Goal: Task Accomplishment & Management: Manage account settings

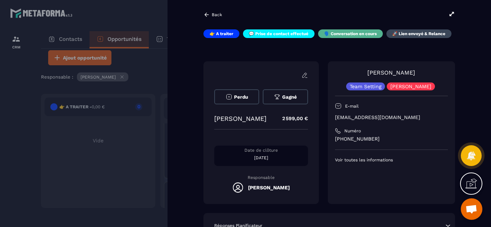
scroll to position [503, 0]
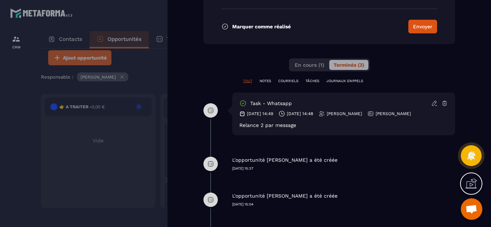
click at [16, 146] on div at bounding box center [245, 113] width 491 height 227
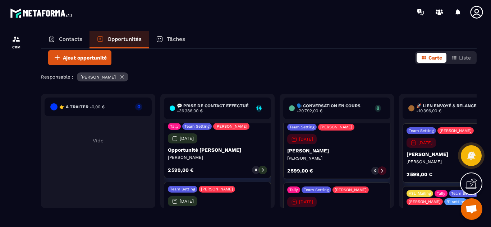
click at [369, 79] on div "Responsable : [PERSON_NAME]" at bounding box center [258, 78] width 435 height 11
click at [301, 219] on div "Opportunités Lead Setting Créer 67 574,00 € • 26 affaire s en cours Plus de fil…" at bounding box center [258, 137] width 435 height 177
drag, startPoint x: 300, startPoint y: 219, endPoint x: 189, endPoint y: 220, distance: 111.0
click at [189, 220] on div "Opportunités Lead Setting Créer 67 574,00 € • 26 affaire s en cours Plus de fil…" at bounding box center [258, 137] width 435 height 177
click at [454, 145] on div "Team Setting [PERSON_NAME] [DATE] [PERSON_NAME] [PERSON_NAME] 2 599,00 € 0" at bounding box center [455, 153] width 107 height 59
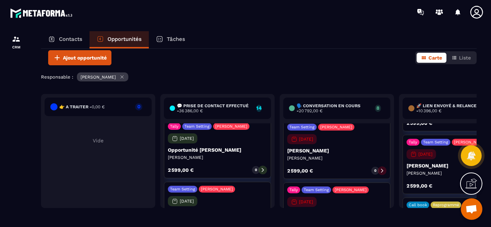
scroll to position [122, 0]
click at [446, 178] on div "Tally Team Setting [PERSON_NAME] [DATE] [PERSON_NAME] [PERSON_NAME] 2 599,00 € 0" at bounding box center [455, 164] width 107 height 59
click at [444, 170] on div "Tally Team Setting [PERSON_NAME] [DATE] [PERSON_NAME] [PERSON_NAME] 2 599,00 € 0" at bounding box center [455, 164] width 107 height 59
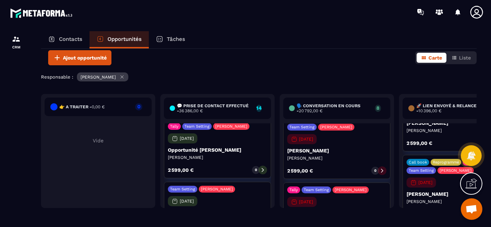
scroll to position [180, 0]
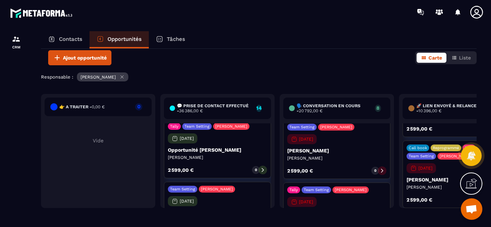
click at [454, 133] on div "Tally Team Setting [PERSON_NAME] [DATE] [PERSON_NAME] [PERSON_NAME] 2 599,00 € 0" at bounding box center [455, 107] width 107 height 59
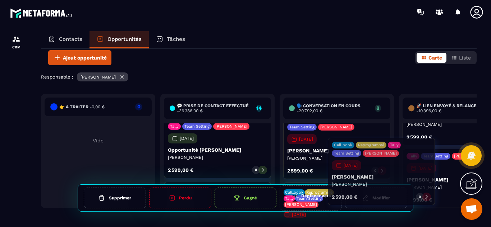
scroll to position [108, 0]
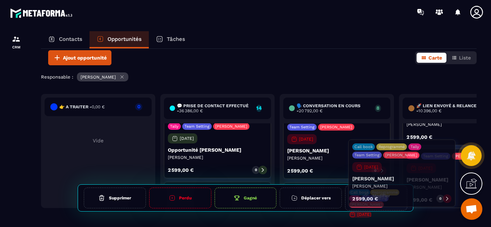
drag, startPoint x: 412, startPoint y: 194, endPoint x: 407, endPoint y: 195, distance: 4.8
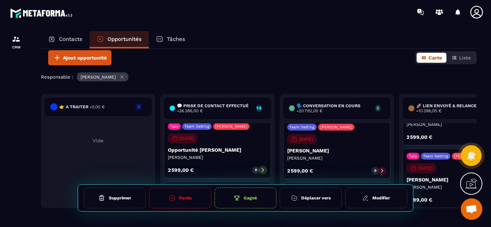
click at [440, 191] on div "Édition des 1 opportunités [PERSON_NAME] sélectionner une action à droite de l'…" at bounding box center [245, 113] width 491 height 227
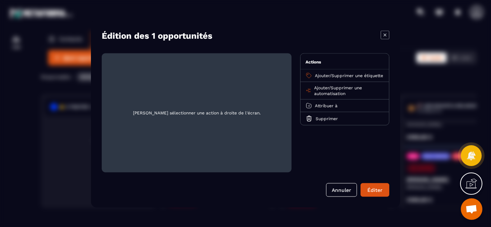
click at [452, 189] on div "Modal window" at bounding box center [245, 113] width 491 height 227
click at [384, 34] on icon "Modal window" at bounding box center [384, 34] width 3 height 3
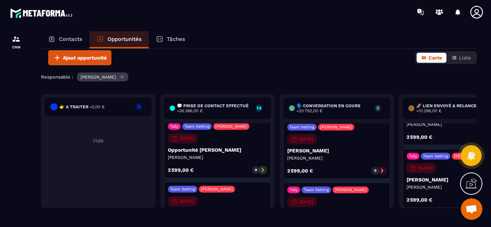
click at [443, 195] on div "Tally Team Setting [PERSON_NAME] [DATE] [PERSON_NAME] [PERSON_NAME] 2 599,00 € 0" at bounding box center [455, 178] width 107 height 59
click at [421, 179] on p "[PERSON_NAME]" at bounding box center [455, 180] width 99 height 6
